Goal: Navigation & Orientation: Find specific page/section

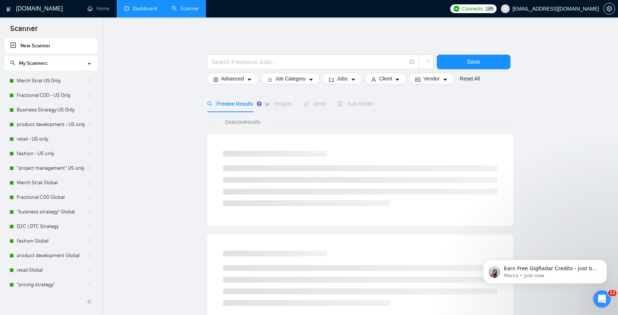
click at [147, 11] on link "Dashboard" at bounding box center [140, 8] width 33 height 6
